Goal: Task Accomplishment & Management: Manage account settings

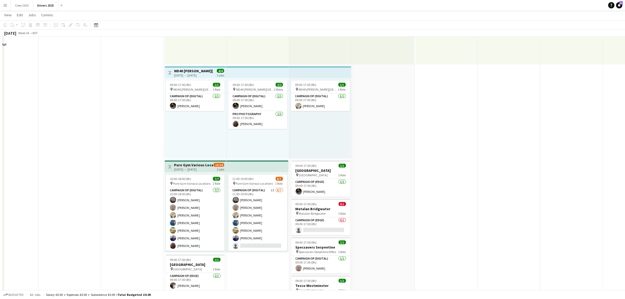
scroll to position [295, 0]
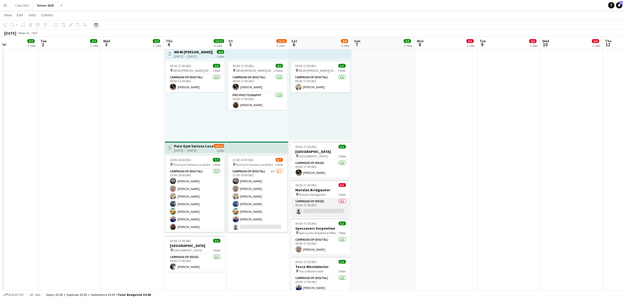
click at [319, 211] on app-card-role "Campaign Op (Edge) 0/1 09:00-17:00 (8h) single-neutral-actions" at bounding box center [320, 207] width 59 height 18
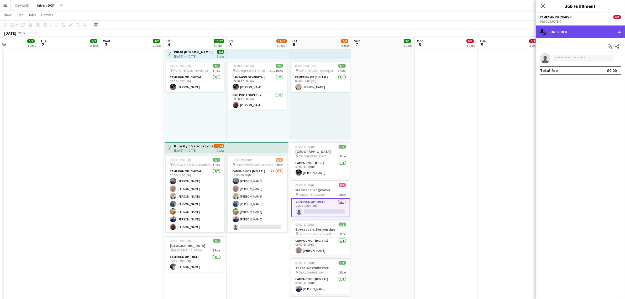
click at [585, 32] on div "single-neutral-actions-check-2 Confirmed" at bounding box center [579, 31] width 89 height 13
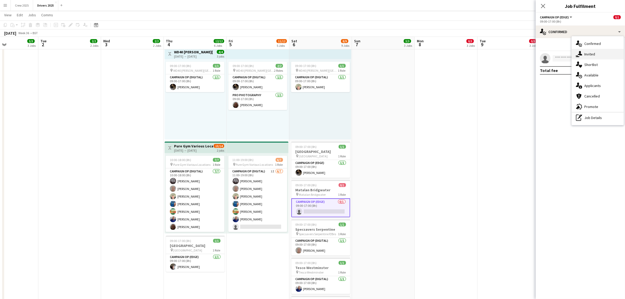
click at [601, 52] on div "single-neutral-actions-share-1 Invited" at bounding box center [597, 54] width 52 height 10
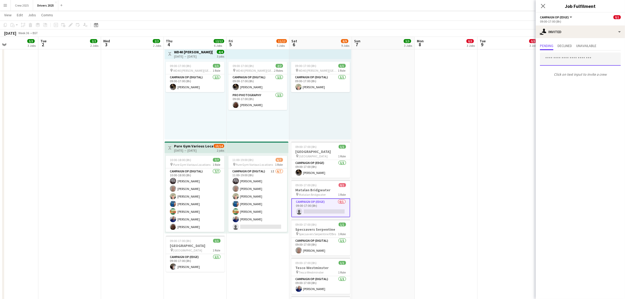
click at [575, 58] on input "text" at bounding box center [580, 58] width 81 height 13
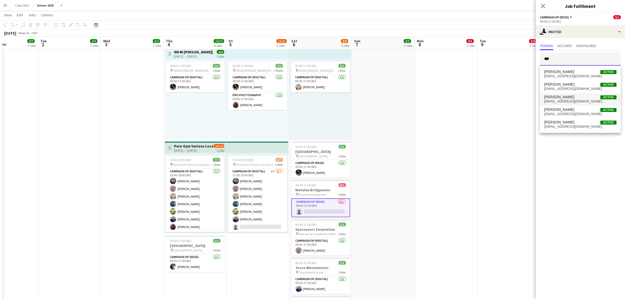
type input "***"
click at [581, 97] on span "Andrew Donaldson Active" at bounding box center [580, 97] width 72 height 4
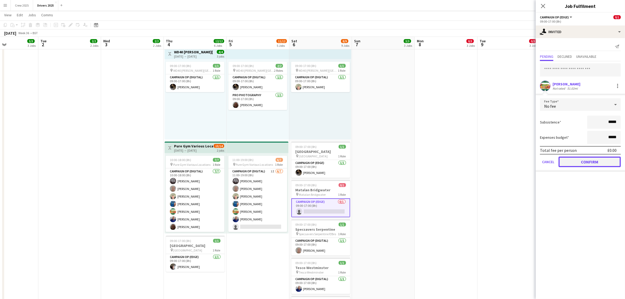
click at [587, 161] on button "Confirm" at bounding box center [589, 161] width 62 height 10
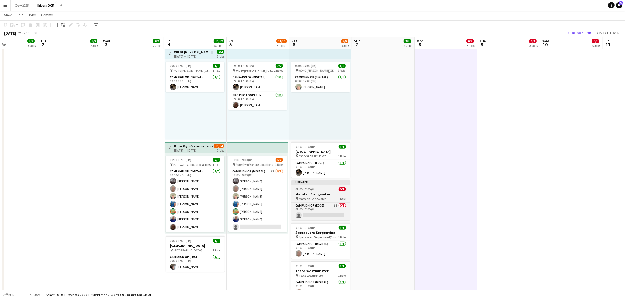
click at [327, 187] on div "09:00-17:00 (8h) 0/1" at bounding box center [320, 189] width 59 height 4
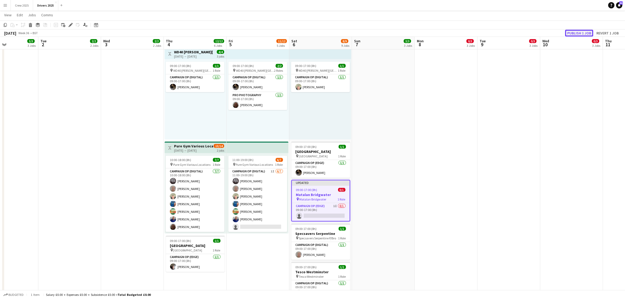
click at [576, 34] on button "Publish 1 job" at bounding box center [579, 33] width 28 height 7
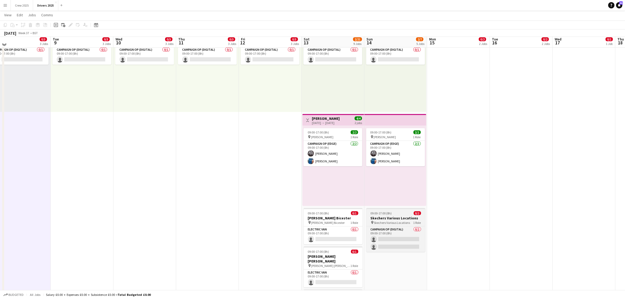
scroll to position [230, 0]
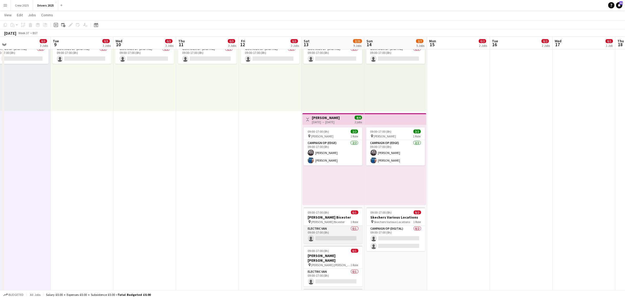
click at [340, 234] on app-card-role "Electric Van 0/1 09:00-17:00 (8h) single-neutral-actions" at bounding box center [332, 234] width 59 height 18
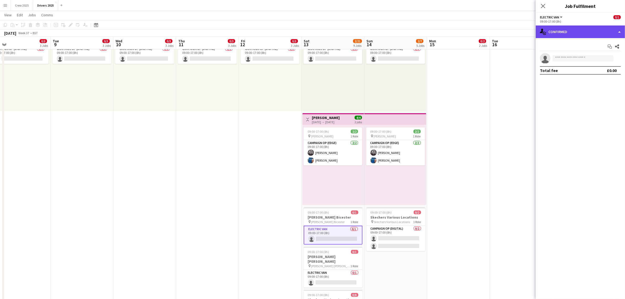
click at [557, 31] on div "single-neutral-actions-check-2 Confirmed" at bounding box center [579, 31] width 89 height 13
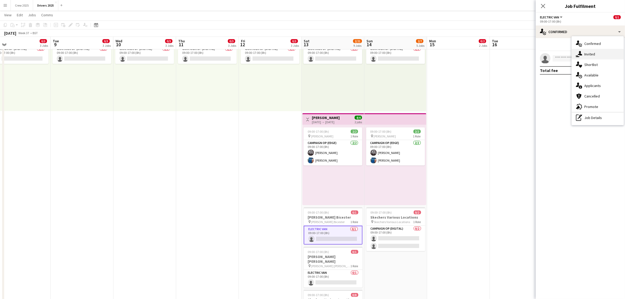
click at [588, 57] on div "single-neutral-actions-share-1 Invited" at bounding box center [597, 54] width 52 height 10
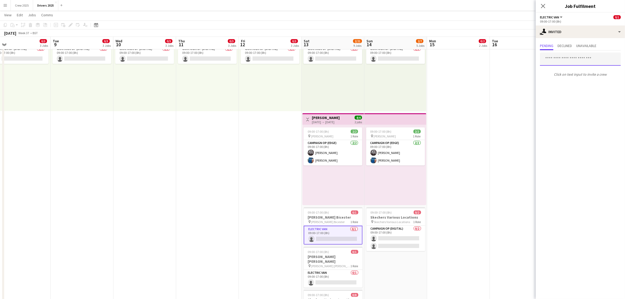
click at [566, 62] on input "text" at bounding box center [580, 58] width 81 height 13
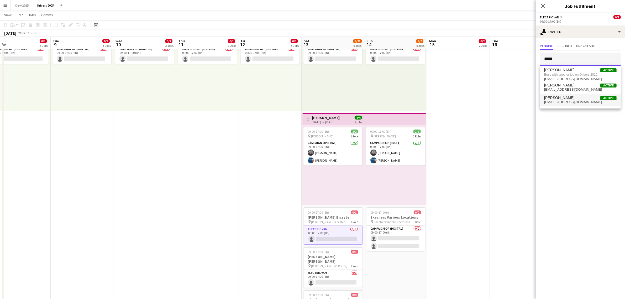
type input "*****"
click at [572, 101] on span "pwood@mmediagroup.co.uk" at bounding box center [580, 102] width 72 height 4
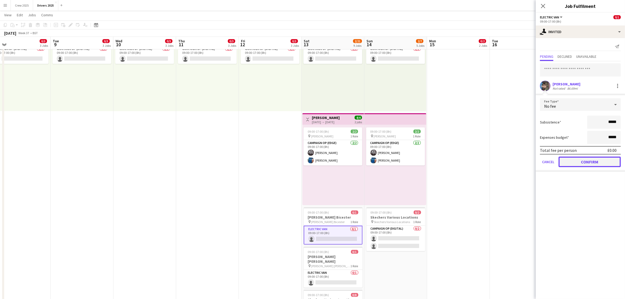
click at [580, 160] on button "Confirm" at bounding box center [589, 161] width 62 height 10
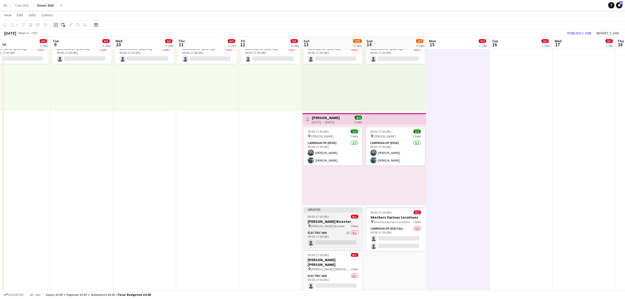
click at [327, 214] on span "09:00-17:00 (8h)" at bounding box center [318, 216] width 21 height 4
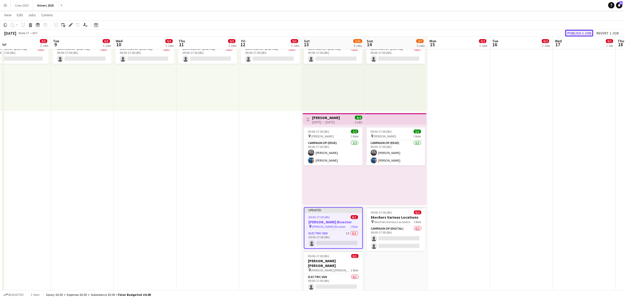
click at [581, 30] on button "Publish 1 job" at bounding box center [579, 33] width 28 height 7
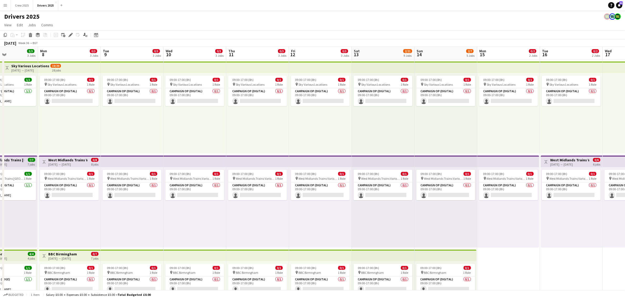
scroll to position [0, 131]
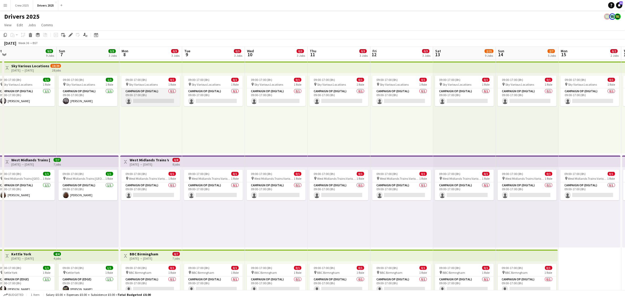
click at [147, 100] on app-card-role "Campaign Op (Digital) 0/1 09:00-17:00 (8h) single-neutral-actions" at bounding box center [150, 97] width 59 height 18
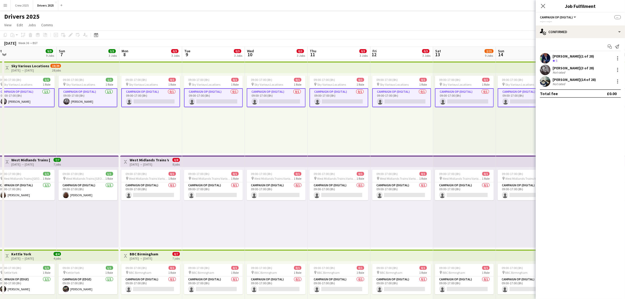
click at [155, 100] on app-card-role "Campaign Op (Digital) 0/1 09:00-17:00 (8h) single-neutral-actions" at bounding box center [150, 97] width 59 height 19
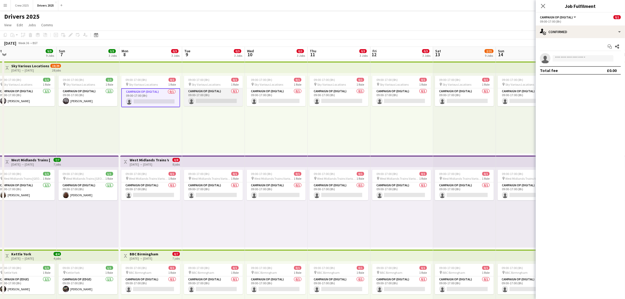
click at [210, 102] on app-card-role "Campaign Op (Digital) 0/1 09:00-17:00 (8h) single-neutral-actions" at bounding box center [213, 97] width 59 height 18
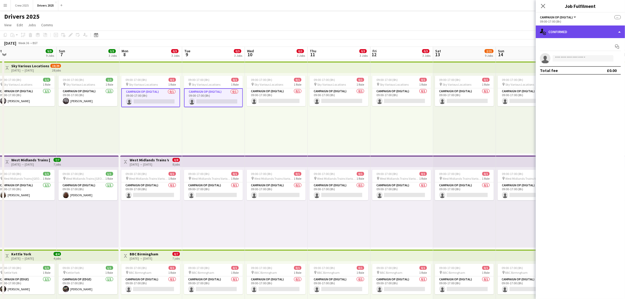
click at [556, 34] on div "single-neutral-actions-check-2 Confirmed" at bounding box center [579, 31] width 89 height 13
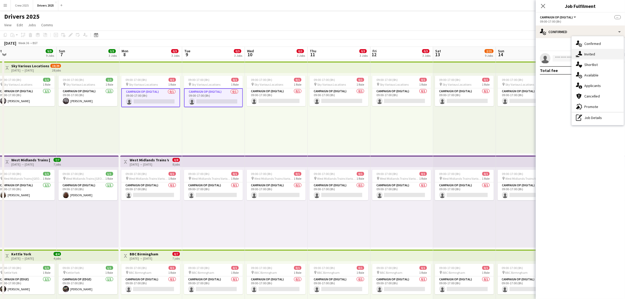
click at [587, 55] on div "single-neutral-actions-share-1 Invited" at bounding box center [597, 54] width 52 height 10
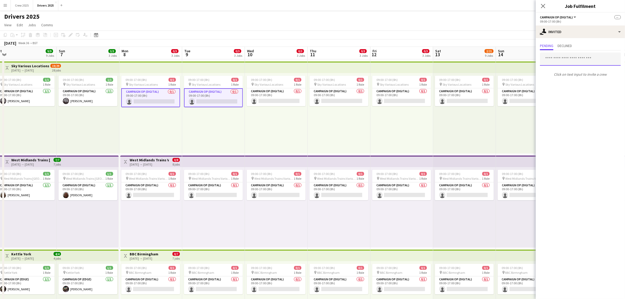
click at [578, 57] on input "text" at bounding box center [580, 58] width 81 height 13
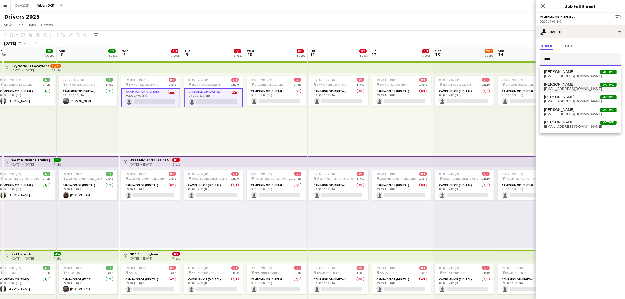
type input "****"
click at [579, 90] on span "mgowlett@mmediagroup.co.uk" at bounding box center [580, 89] width 72 height 4
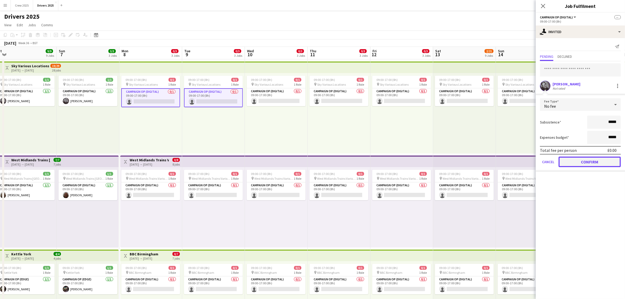
click at [599, 161] on button "Confirm" at bounding box center [589, 161] width 62 height 10
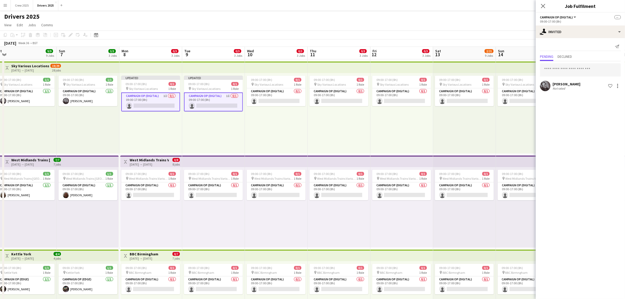
click at [285, 128] on div "09:00-17:00 (8h) 0/1 pin Sky Various Locations 1 Role Campaign Op (Digital) 0/1…" at bounding box center [276, 113] width 63 height 80
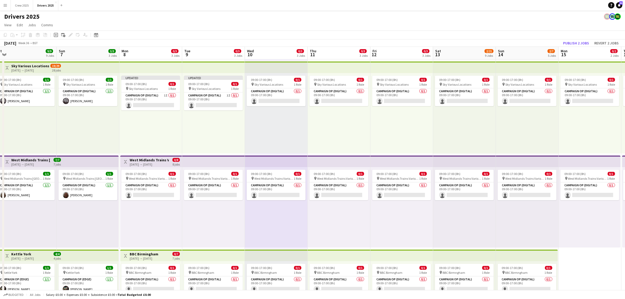
click at [30, 65] on h3 "Sky Various Locations" at bounding box center [30, 65] width 38 height 5
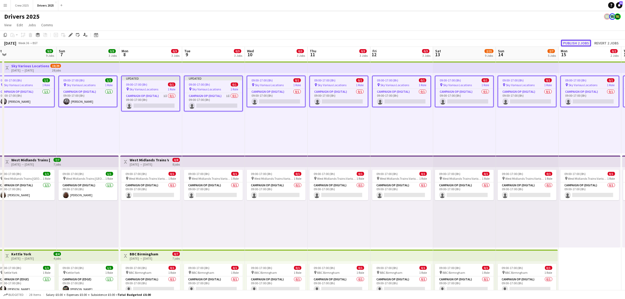
click at [579, 42] on button "Publish 2 jobs" at bounding box center [576, 43] width 30 height 7
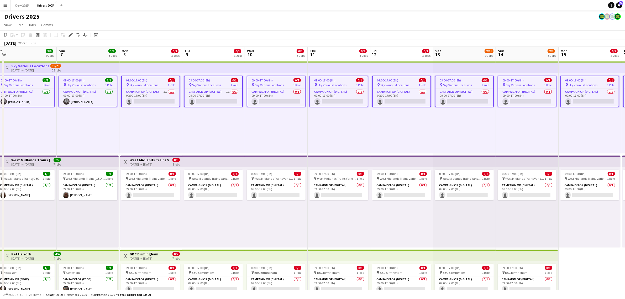
click at [266, 132] on div "09:00-17:00 (8h) 0/1 pin Sky Various Locations 1 Role Campaign Op (Digital) 0/1…" at bounding box center [276, 113] width 63 height 80
